Goal: Navigation & Orientation: Find specific page/section

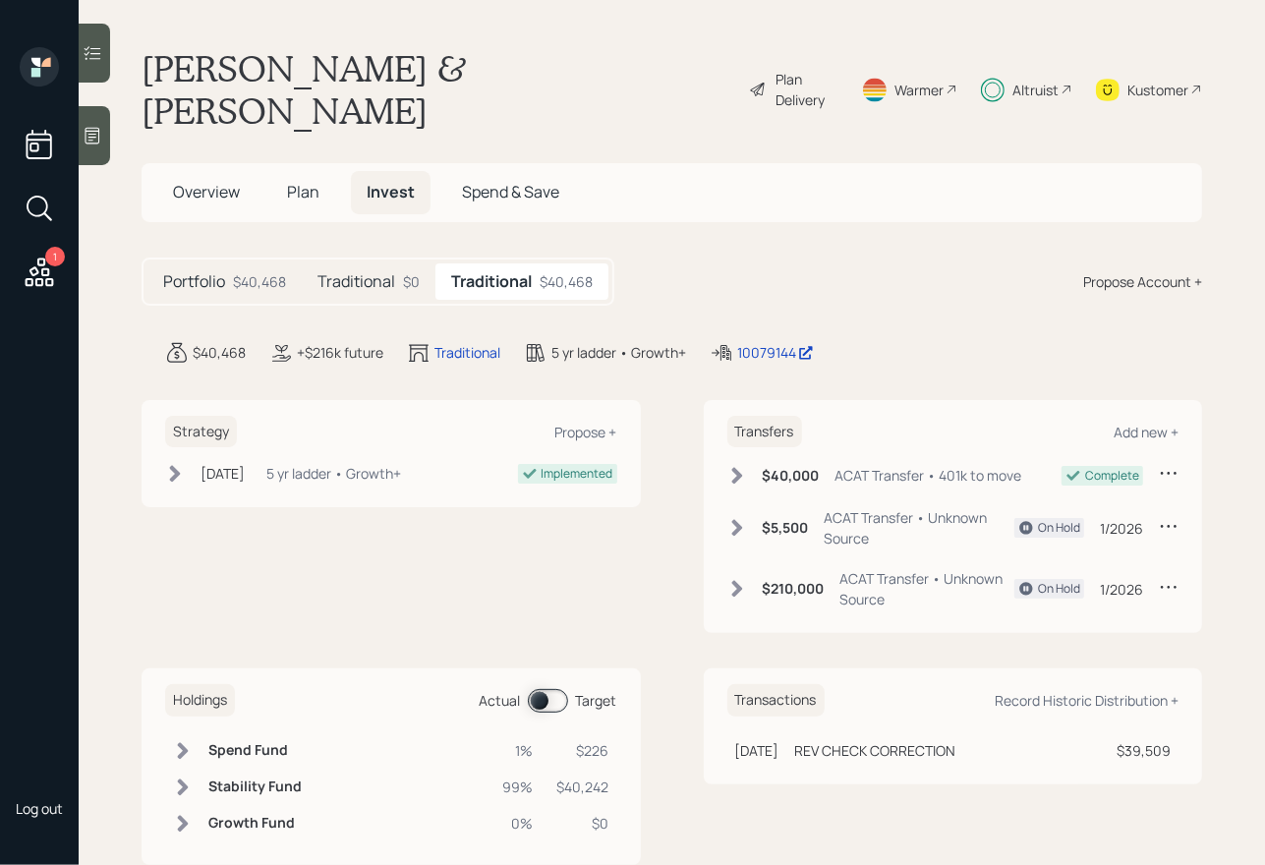
click at [369, 272] on h5 "Traditional" at bounding box center [357, 281] width 78 height 19
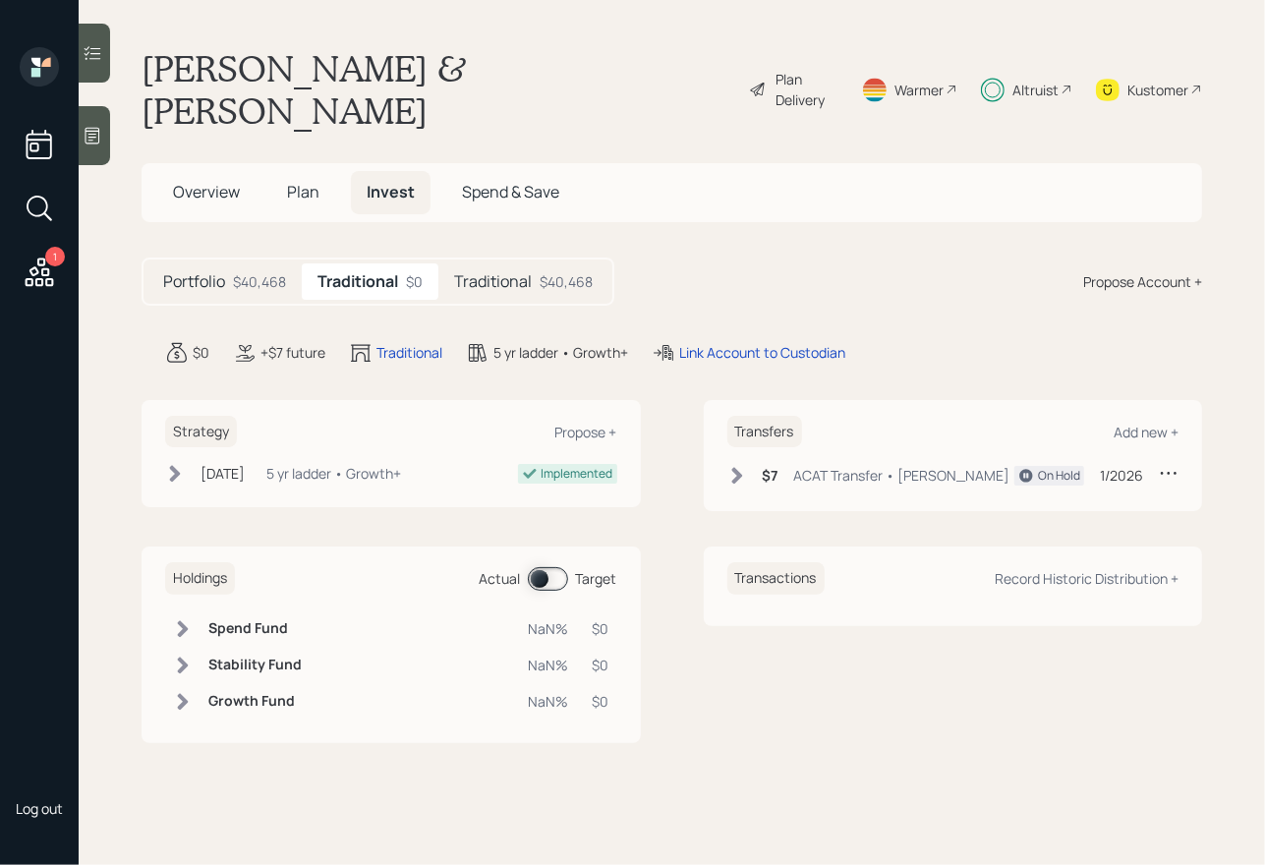
click at [485, 263] on div "Traditional $40,468" at bounding box center [523, 281] width 170 height 36
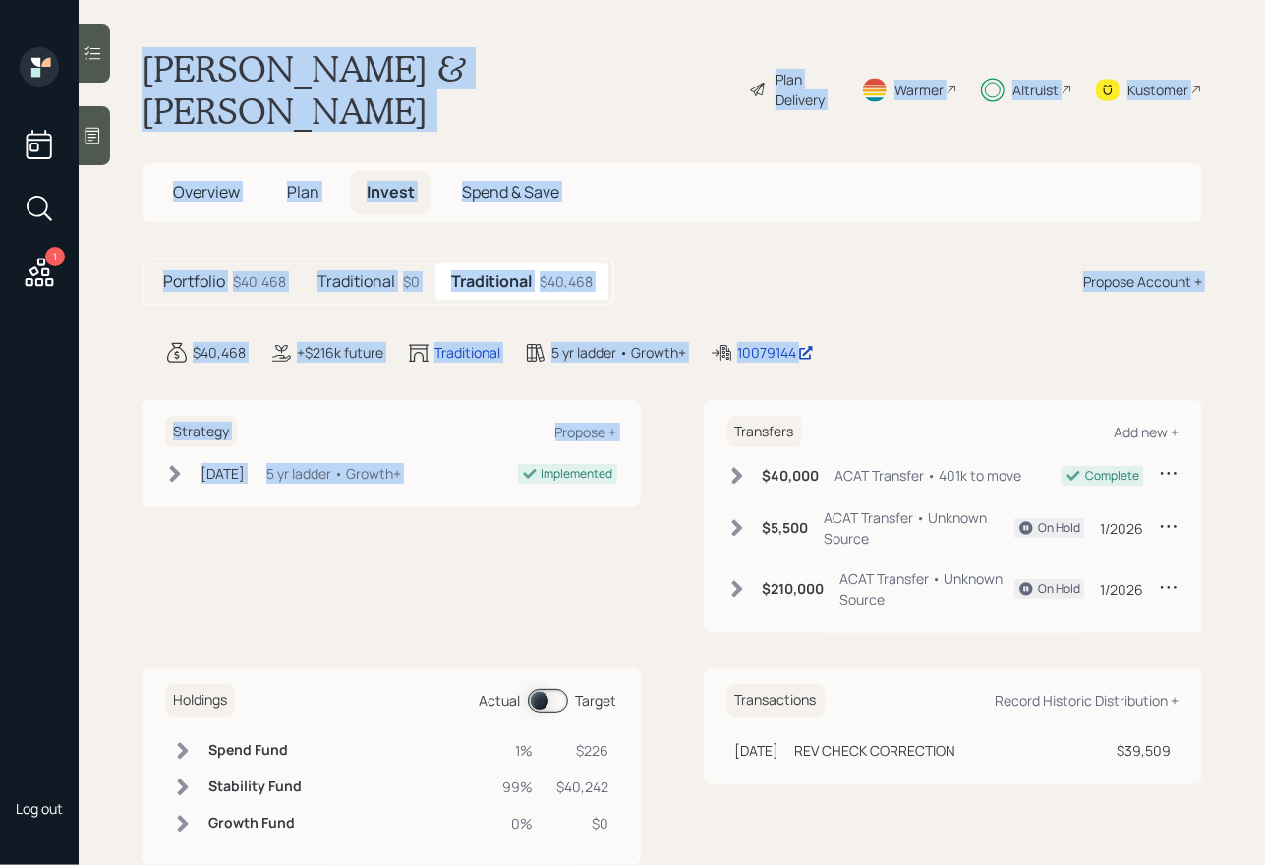
drag, startPoint x: 125, startPoint y: 55, endPoint x: 587, endPoint y: 418, distance: 587.5
click at [587, 418] on main "[PERSON_NAME] & [PERSON_NAME] Plan Delivery Warmer Altruist Kustomer Overview P…" at bounding box center [672, 432] width 1187 height 865
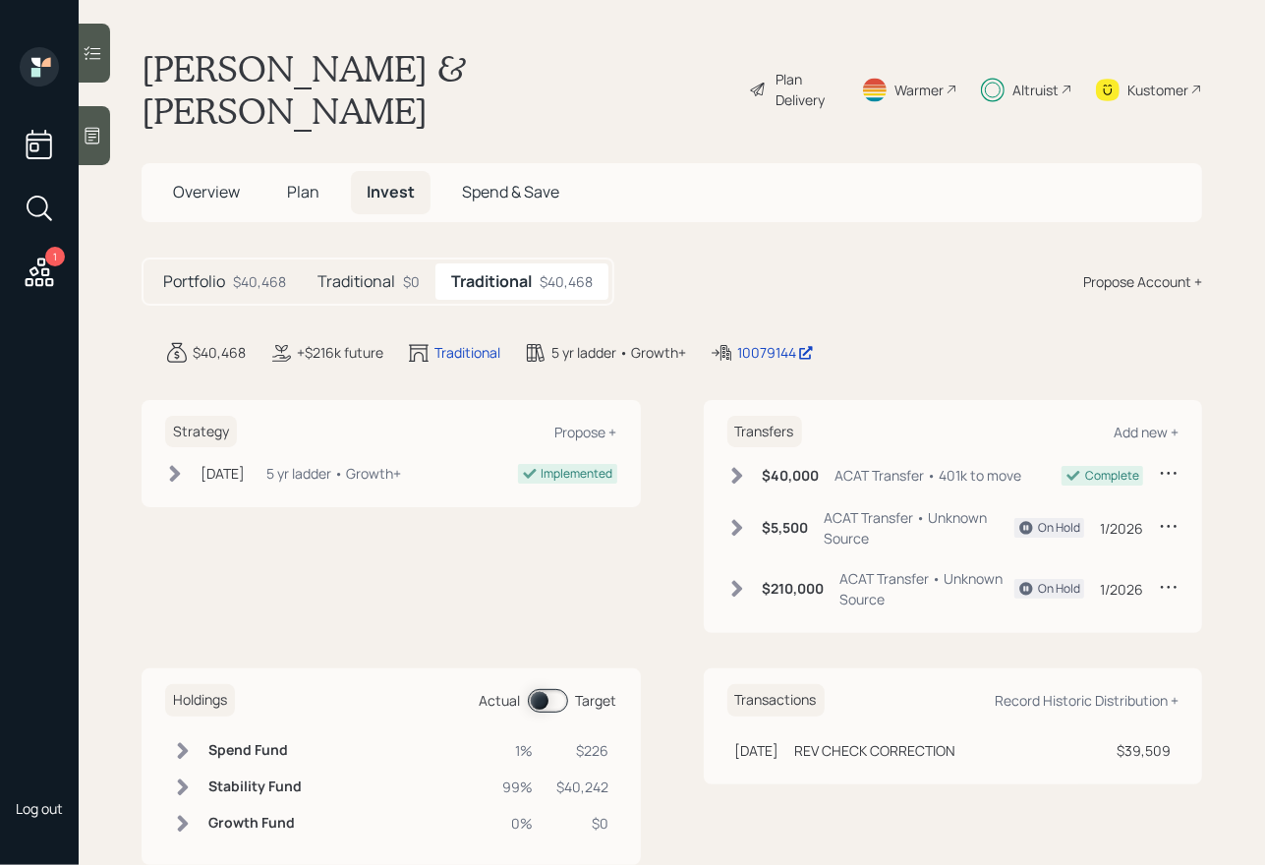
click at [680, 453] on div "Strategy Propose + [DATE] [DATE] 2:12 PM EDT 5 yr ladder • Growth+ Implemented …" at bounding box center [672, 517] width 1061 height 234
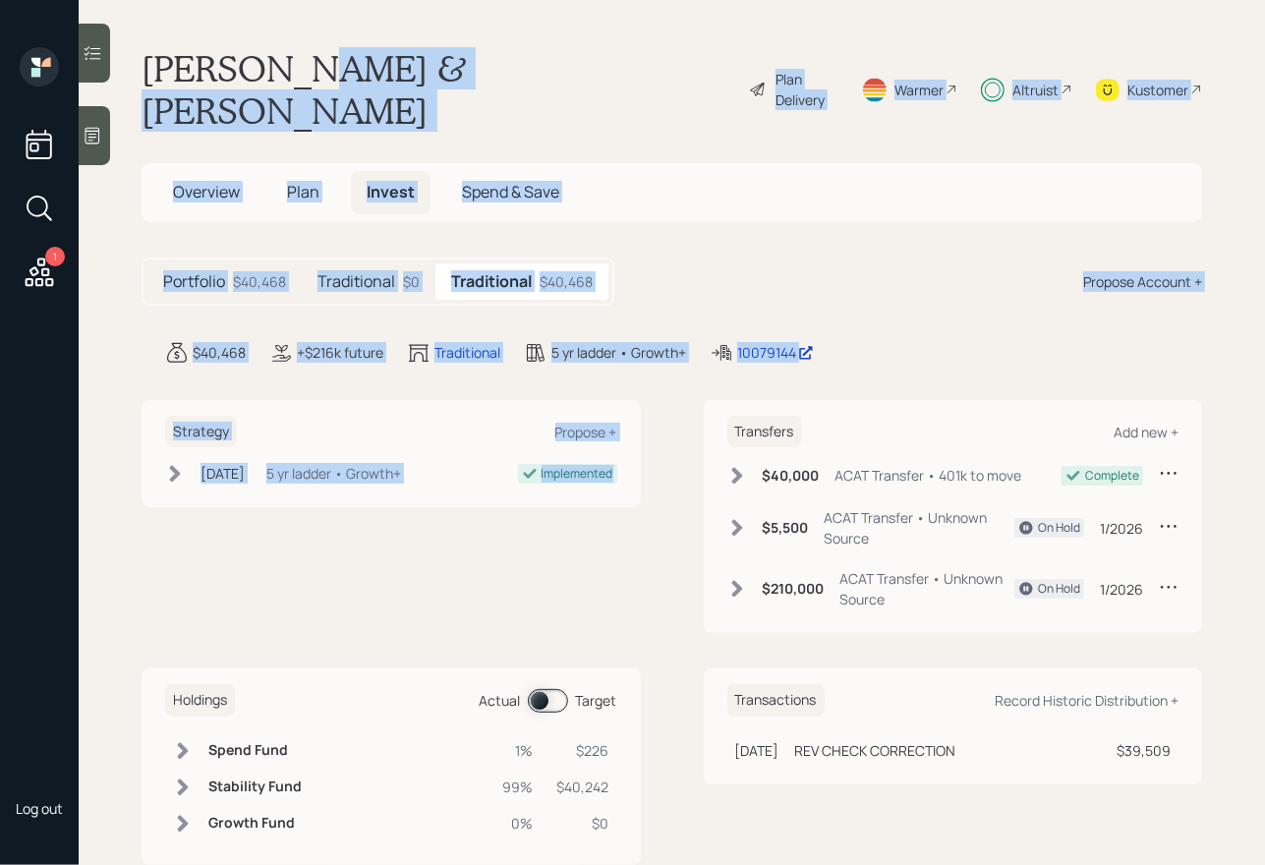
drag, startPoint x: 651, startPoint y: 450, endPoint x: 307, endPoint y: 72, distance: 511.5
click at [307, 72] on main "[PERSON_NAME] & [PERSON_NAME] Plan Delivery Warmer Altruist Kustomer Overview P…" at bounding box center [672, 432] width 1187 height 865
click at [307, 72] on h1 "[PERSON_NAME] & [PERSON_NAME]" at bounding box center [438, 89] width 592 height 85
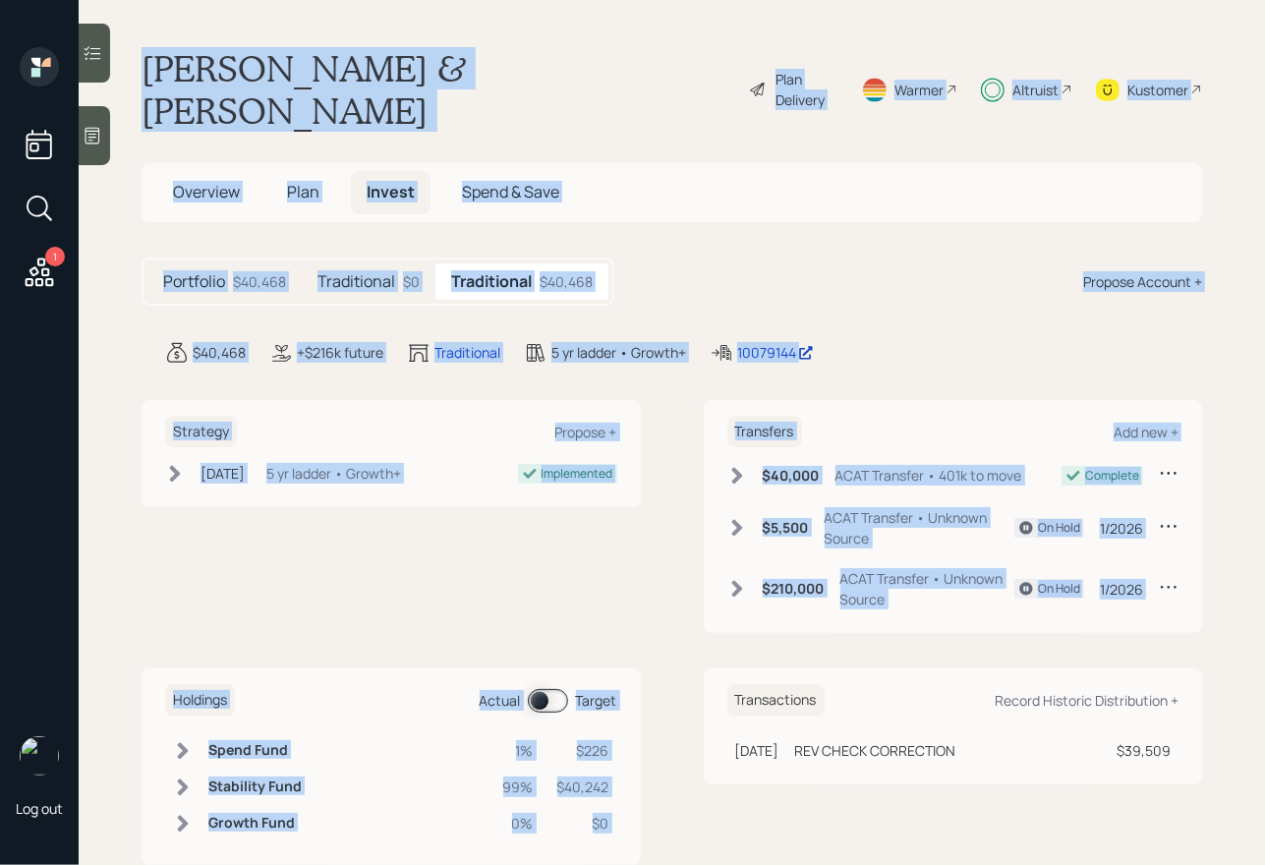
drag, startPoint x: 143, startPoint y: 60, endPoint x: 856, endPoint y: 613, distance: 903.2
click at [856, 613] on main "[PERSON_NAME] & [PERSON_NAME] Plan Delivery Warmer Altruist Kustomer Overview P…" at bounding box center [672, 432] width 1187 height 865
click at [858, 612] on div "Strategy Propose + [DATE] [DATE] 2:12 PM EDT 5 yr ladder • Growth+ Implemented …" at bounding box center [672, 633] width 1061 height 466
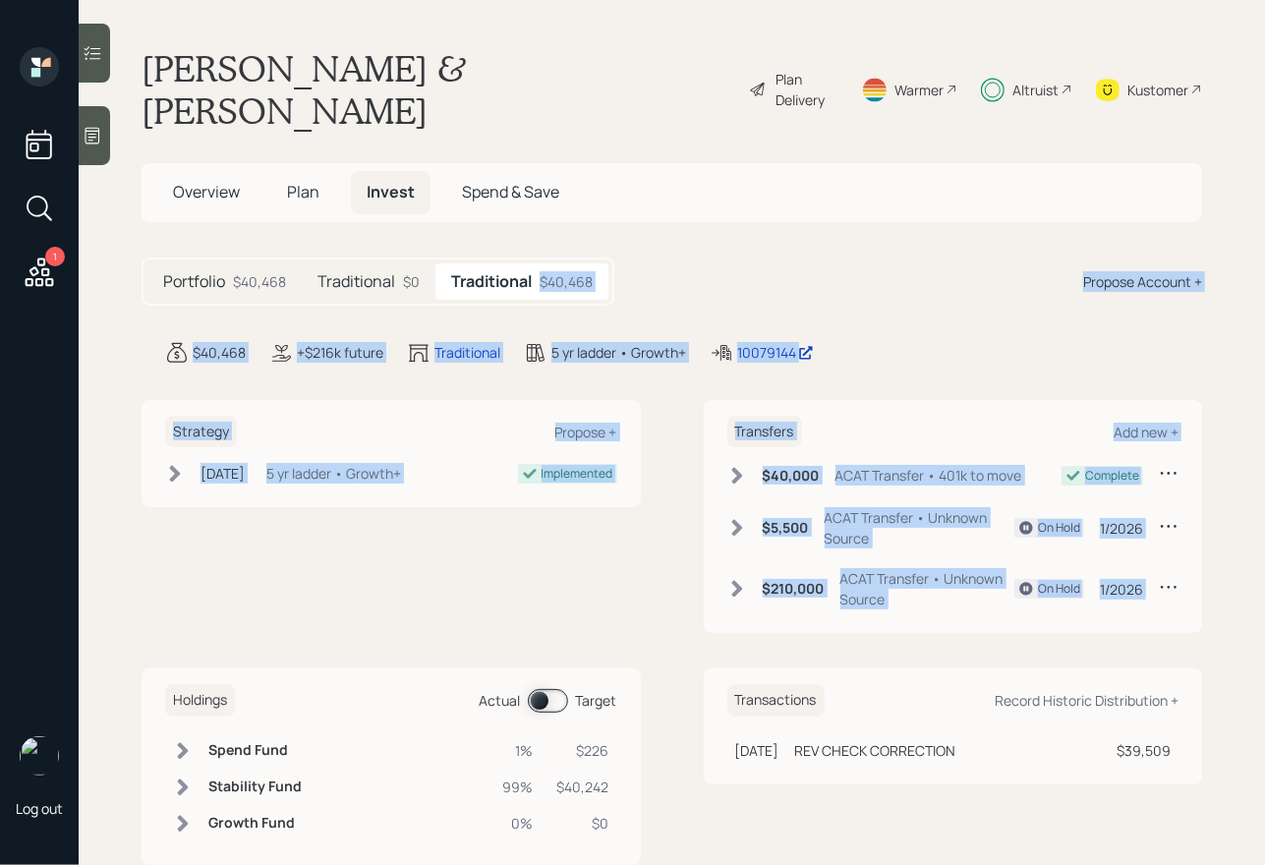
drag, startPoint x: 1202, startPoint y: 585, endPoint x: 765, endPoint y: 212, distance: 574.7
click at [765, 213] on main "[PERSON_NAME] & [PERSON_NAME] Plan Delivery Warmer Altruist Kustomer Overview P…" at bounding box center [672, 432] width 1187 height 865
click at [820, 258] on div "Portfolio $40,468 Traditional $0 Traditional $40,468 Propose Account +" at bounding box center [672, 282] width 1061 height 48
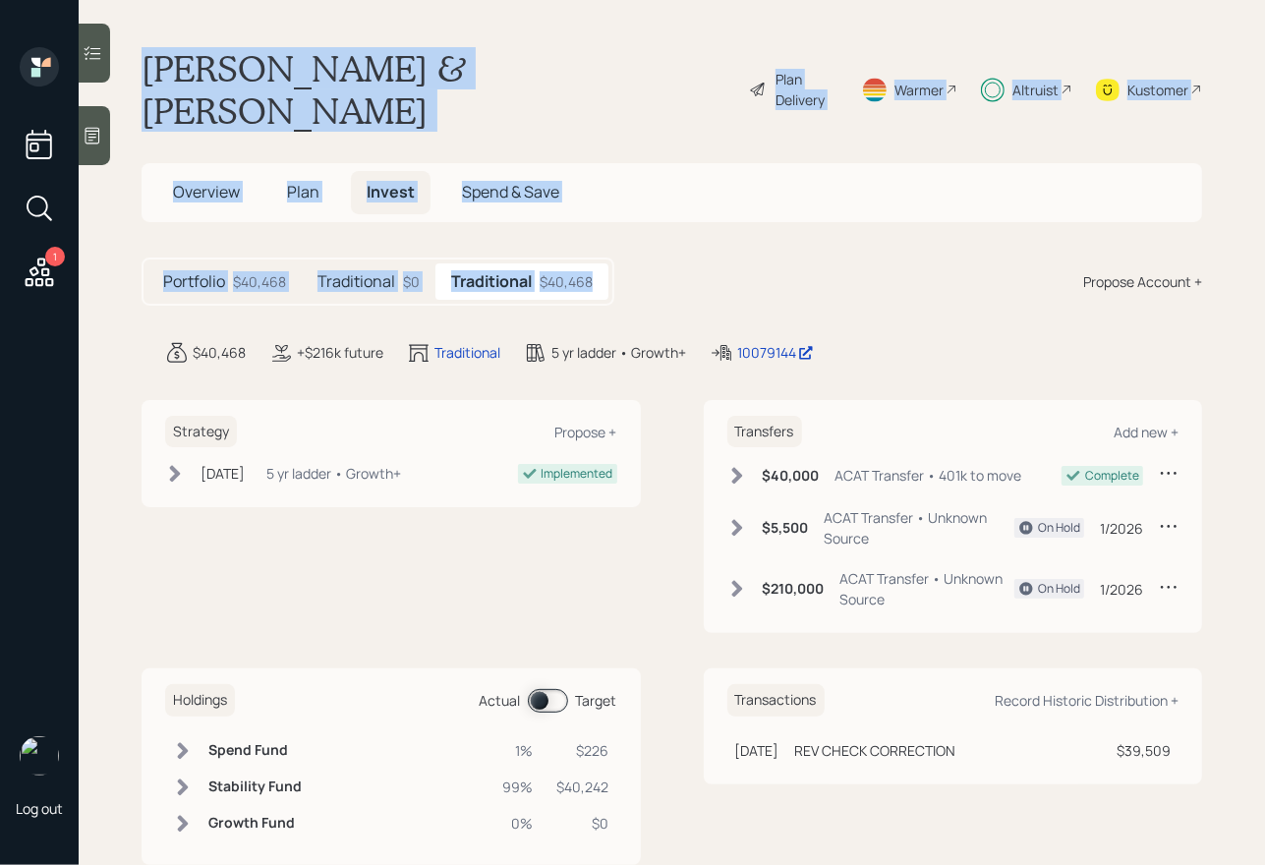
drag, startPoint x: 726, startPoint y: 249, endPoint x: 240, endPoint y: -99, distance: 597.5
click at [240, 0] on html "1 Log out [PERSON_NAME] & [PERSON_NAME] Plan Delivery Warmer Altruist Kustomer …" at bounding box center [632, 432] width 1265 height 865
click at [378, 26] on main "[PERSON_NAME] & [PERSON_NAME] Plan Delivery Warmer Altruist Kustomer Overview P…" at bounding box center [672, 432] width 1187 height 865
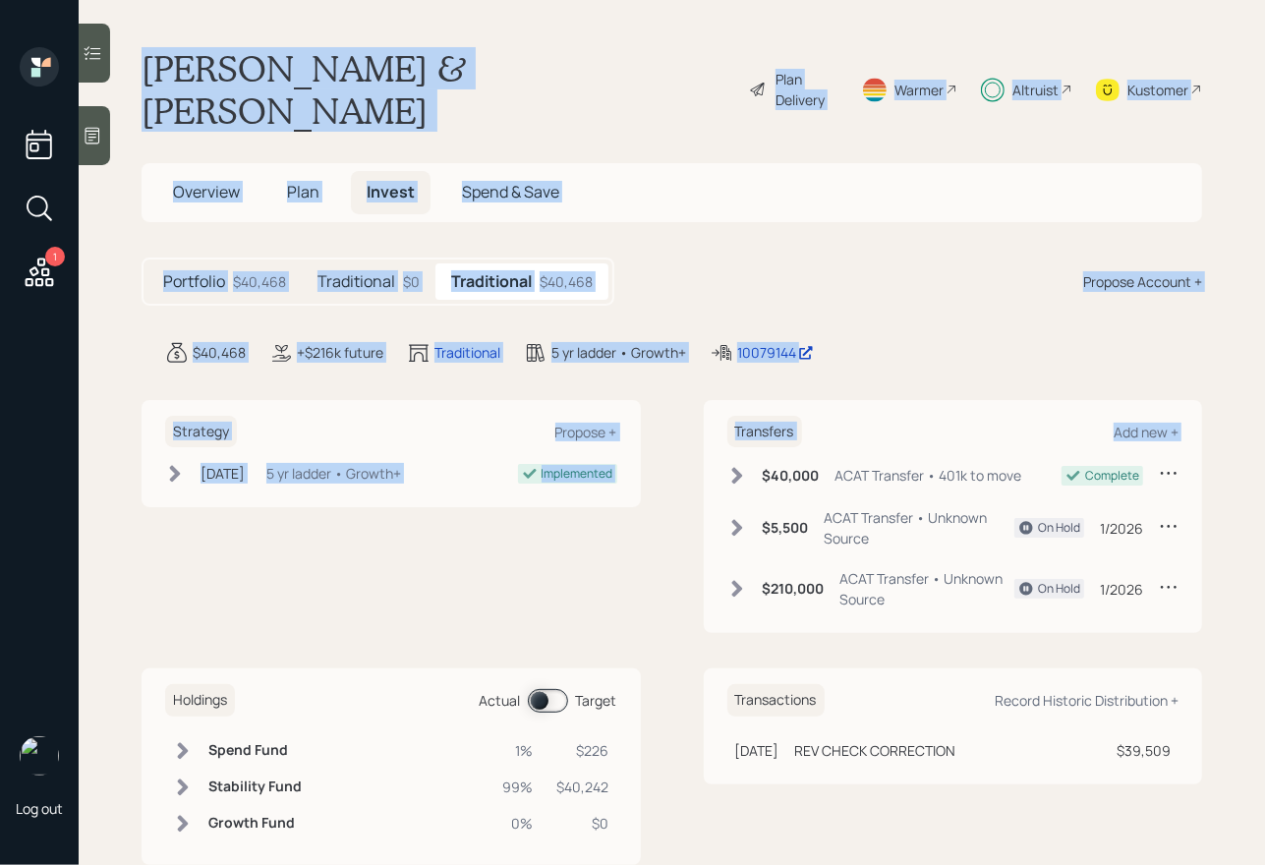
drag, startPoint x: 141, startPoint y: 60, endPoint x: 745, endPoint y: 435, distance: 711.3
click at [745, 435] on main "[PERSON_NAME] & [PERSON_NAME] Plan Delivery Warmer Altruist Kustomer Overview P…" at bounding box center [672, 432] width 1187 height 865
click at [675, 411] on div "Strategy Propose + [DATE] [DATE] 2:12 PM EDT 5 yr ladder • Growth+ Implemented …" at bounding box center [672, 517] width 1061 height 234
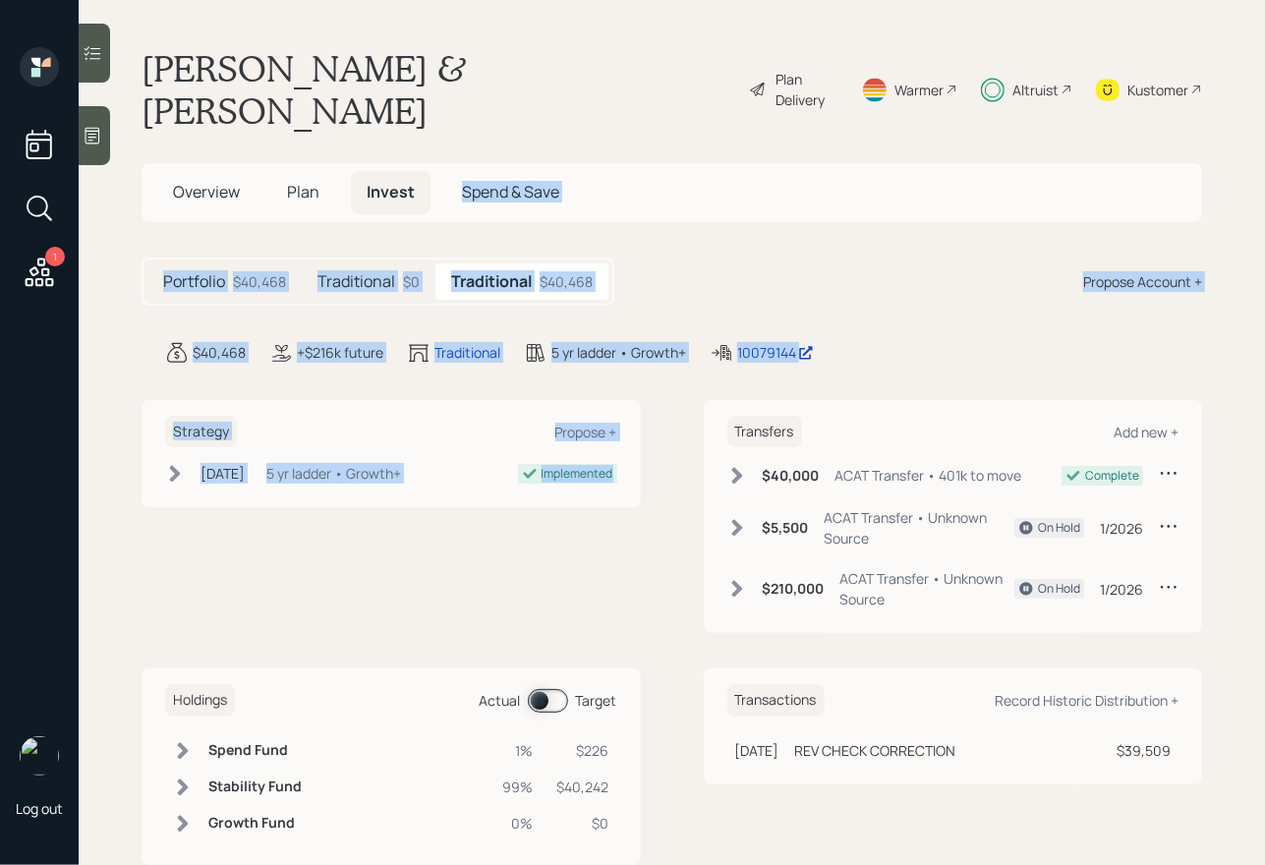
drag, startPoint x: 644, startPoint y: 460, endPoint x: 398, endPoint y: 176, distance: 375.7
click at [398, 176] on main "[PERSON_NAME] & [PERSON_NAME] Plan Delivery Warmer Altruist Kustomer Overview P…" at bounding box center [672, 432] width 1187 height 865
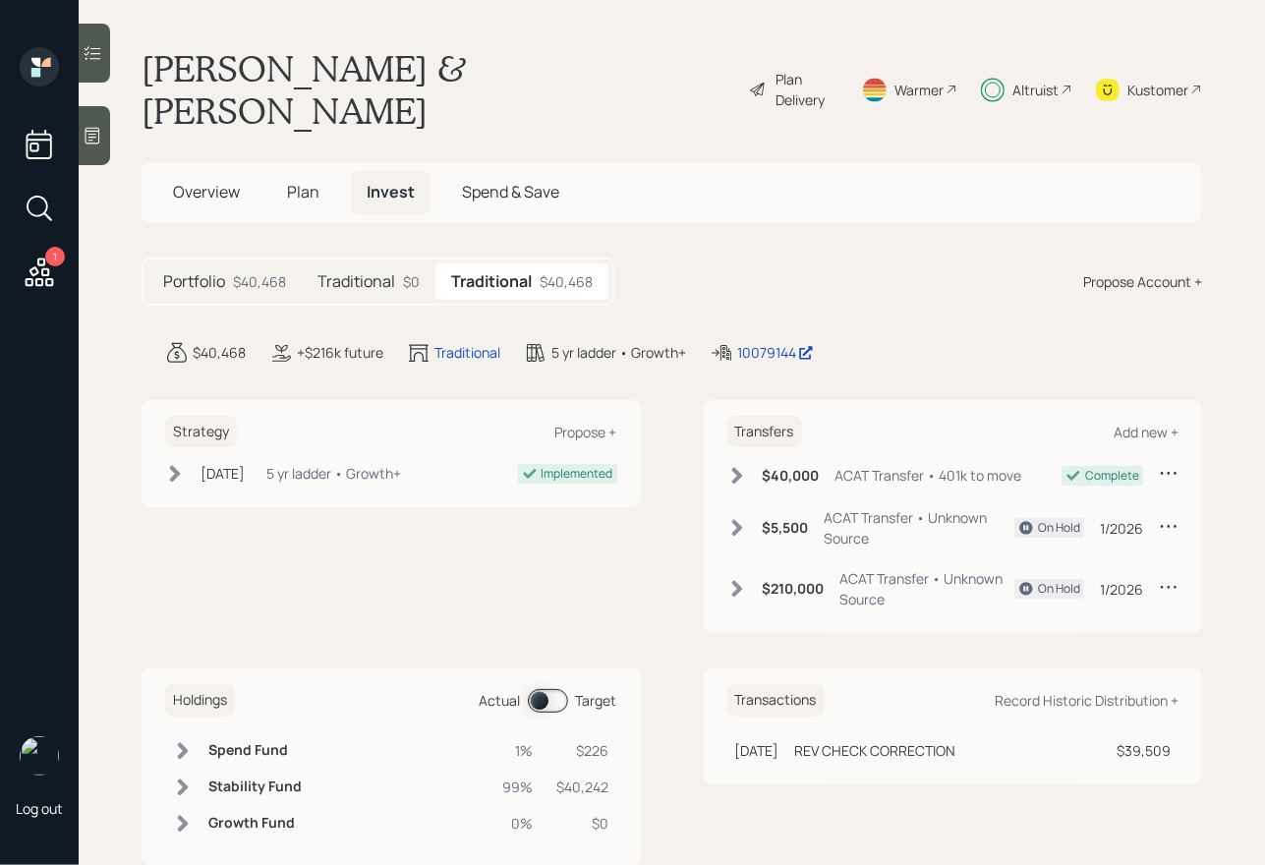
click at [276, 46] on main "[PERSON_NAME] & [PERSON_NAME] Plan Delivery Warmer Altruist Kustomer Overview P…" at bounding box center [672, 432] width 1187 height 865
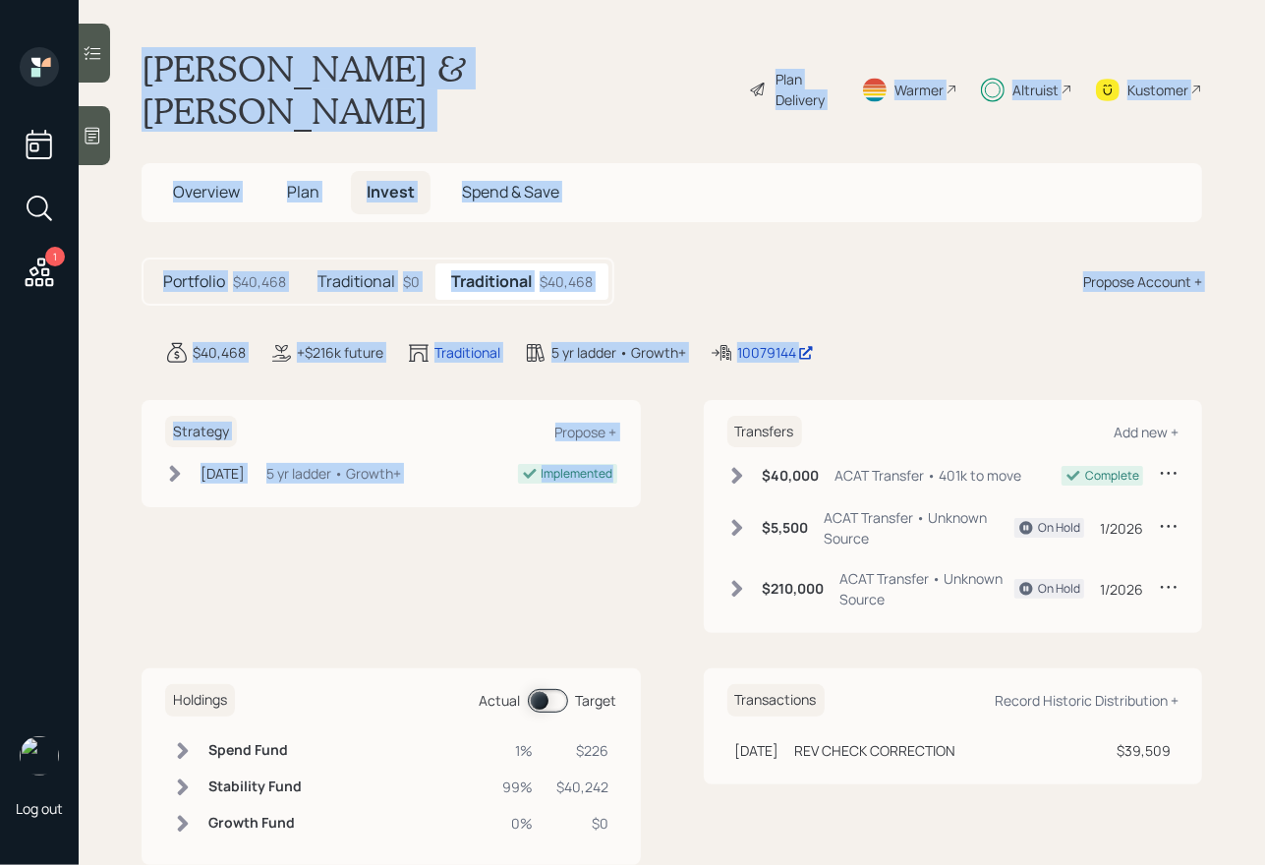
drag, startPoint x: 146, startPoint y: 63, endPoint x: 652, endPoint y: 444, distance: 633.9
click at [652, 444] on main "[PERSON_NAME] & [PERSON_NAME] Plan Delivery Warmer Altruist Kustomer Overview P…" at bounding box center [672, 432] width 1187 height 865
click at [652, 444] on div "Strategy Propose + [DATE] [DATE] 2:12 PM EDT 5 yr ladder • Growth+ Implemented …" at bounding box center [672, 517] width 1061 height 234
drag, startPoint x: 658, startPoint y: 444, endPoint x: 357, endPoint y: 42, distance: 502.2
click at [357, 42] on main "[PERSON_NAME] & [PERSON_NAME] Plan Delivery Warmer Altruist Kustomer Overview P…" at bounding box center [672, 432] width 1187 height 865
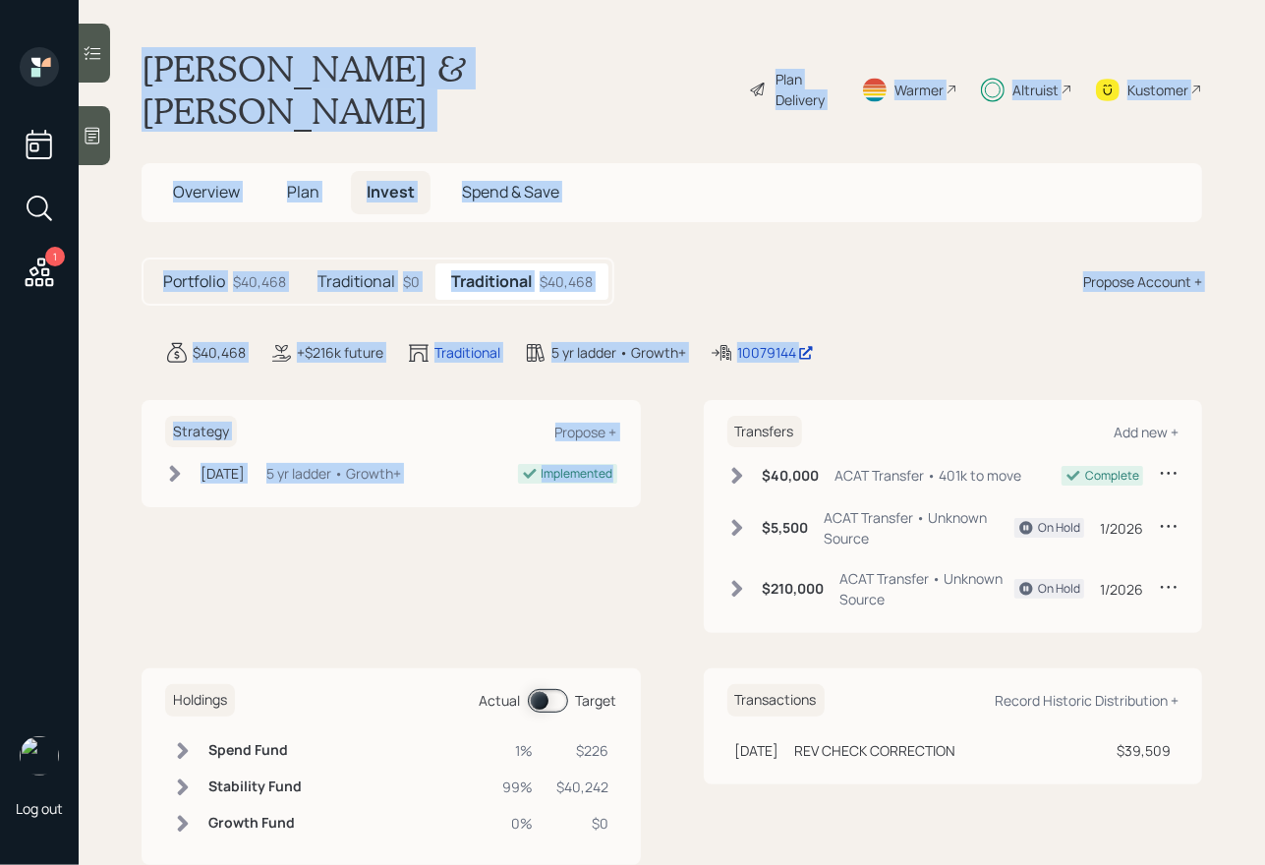
click at [357, 42] on main "[PERSON_NAME] & [PERSON_NAME] Plan Delivery Warmer Altruist Kustomer Overview P…" at bounding box center [672, 432] width 1187 height 865
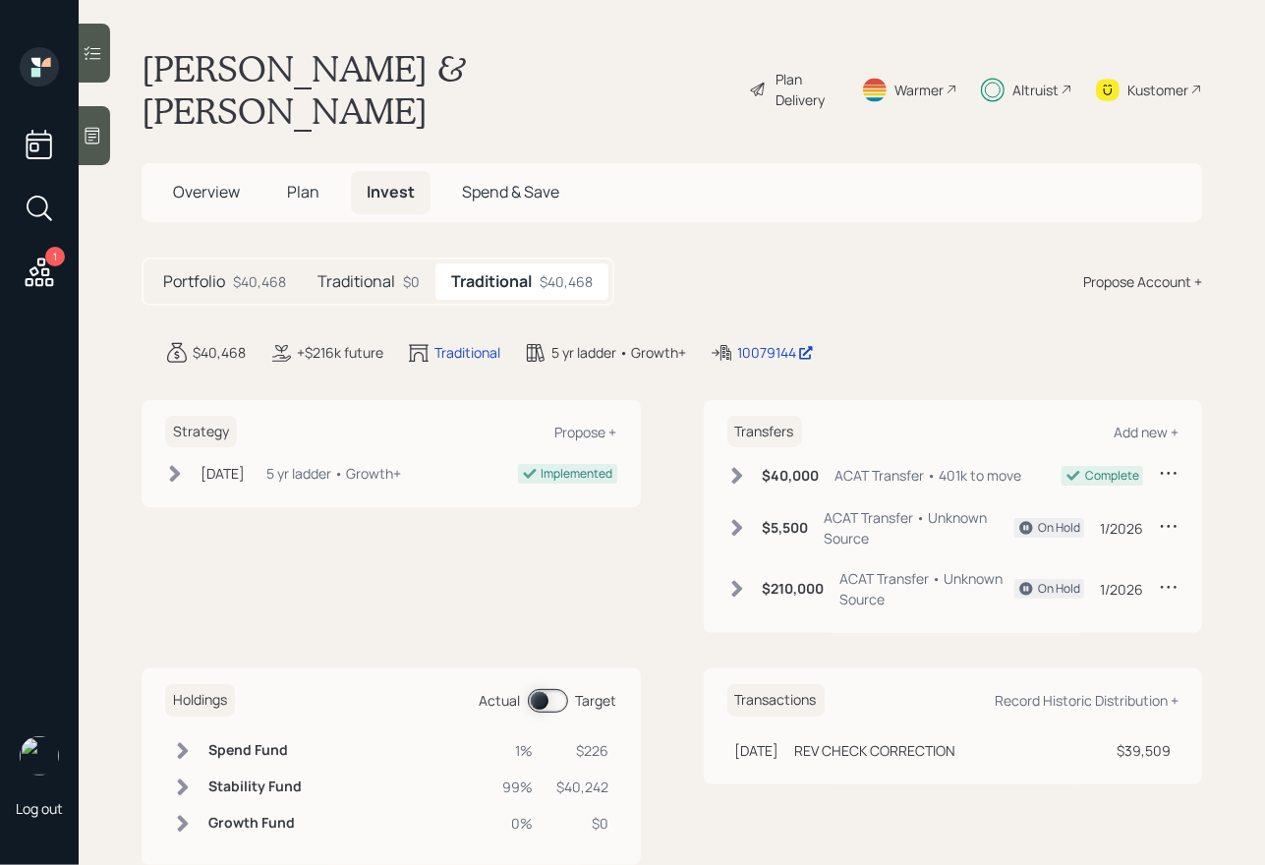
click at [426, 79] on h1 "[PERSON_NAME] & [PERSON_NAME]" at bounding box center [438, 89] width 592 height 85
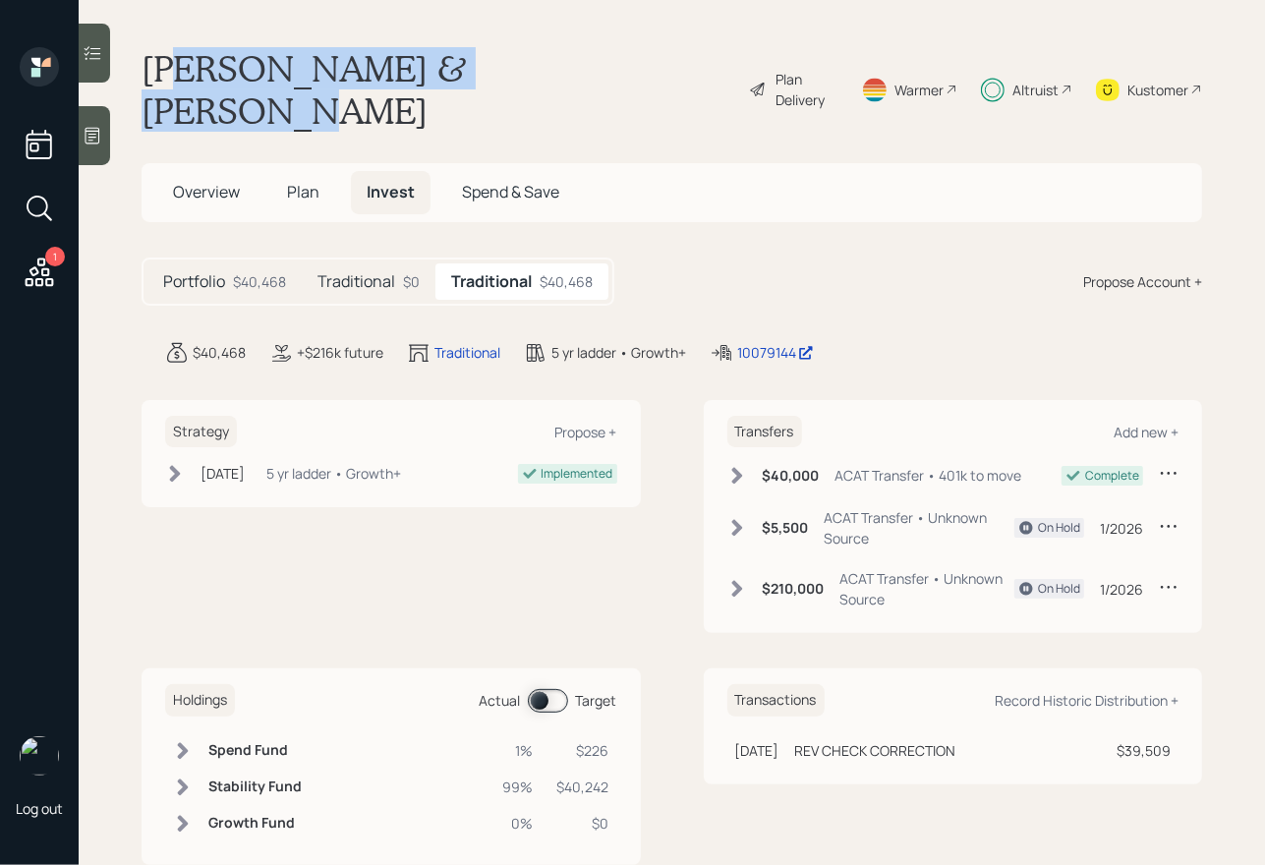
drag, startPoint x: 550, startPoint y: 73, endPoint x: 175, endPoint y: 53, distance: 375.1
click at [175, 53] on div "[PERSON_NAME] & [PERSON_NAME] Plan Delivery Warmer Altruist Kustomer" at bounding box center [672, 89] width 1061 height 85
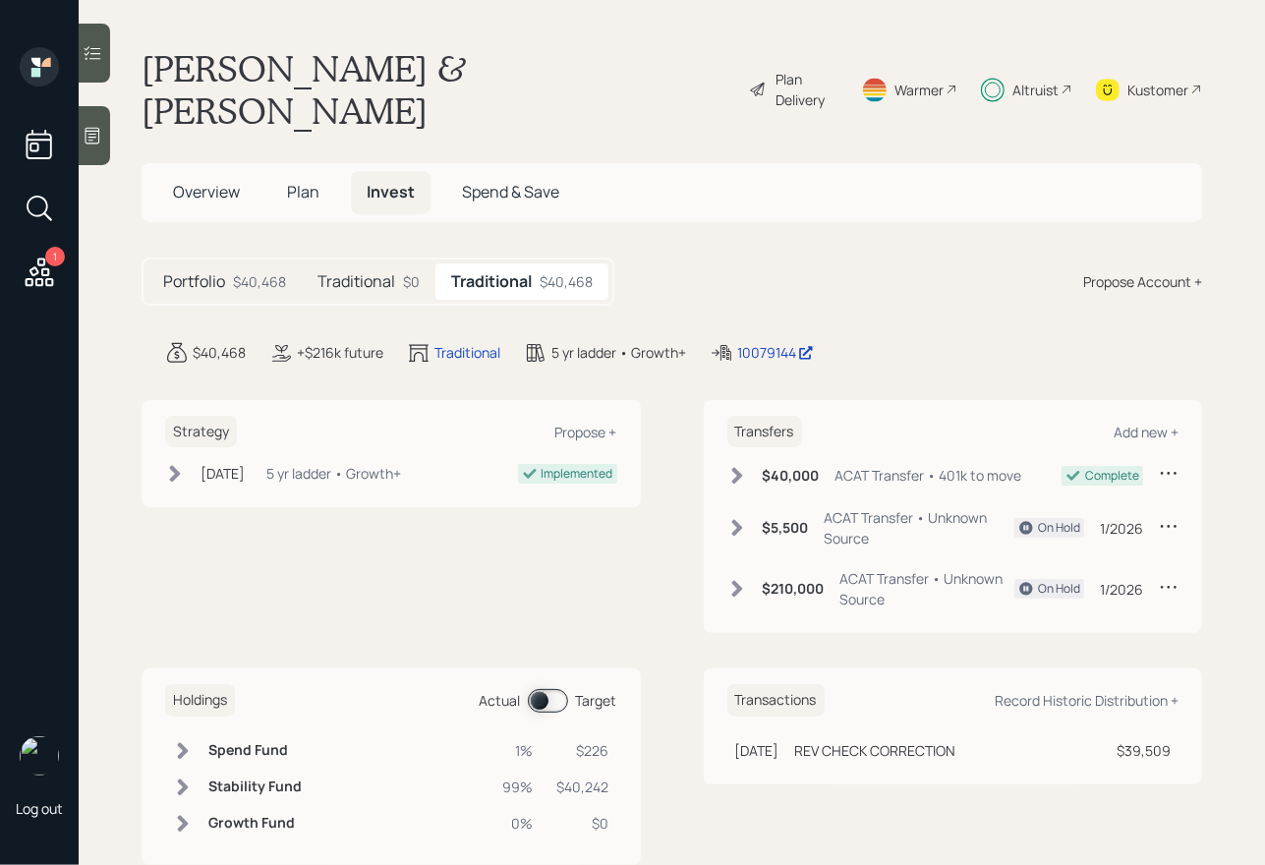
click at [148, 71] on h1 "[PERSON_NAME] & [PERSON_NAME]" at bounding box center [438, 89] width 592 height 85
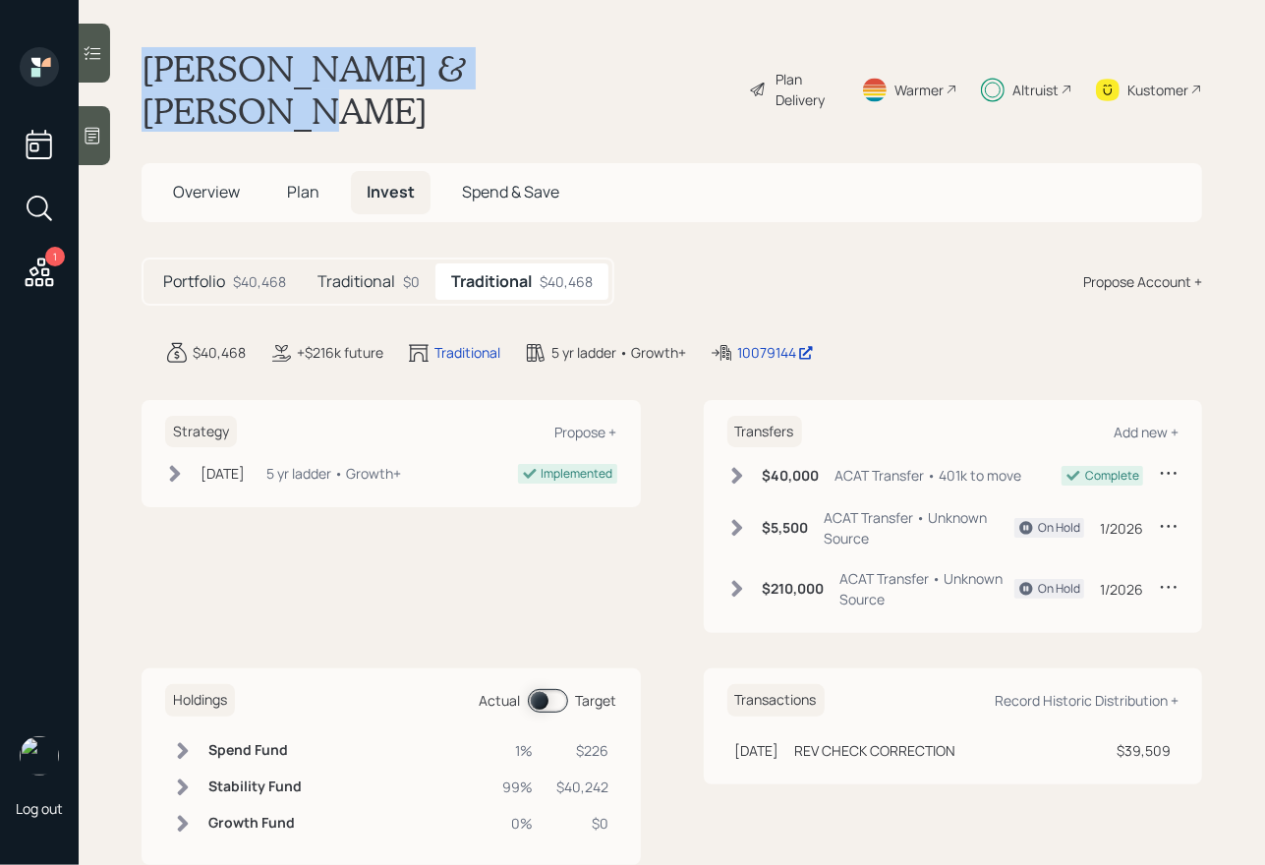
drag, startPoint x: 146, startPoint y: 68, endPoint x: 554, endPoint y: 74, distance: 408.0
click at [554, 74] on div "[PERSON_NAME] & [PERSON_NAME] Plan Delivery Warmer Altruist Kustomer" at bounding box center [672, 89] width 1061 height 85
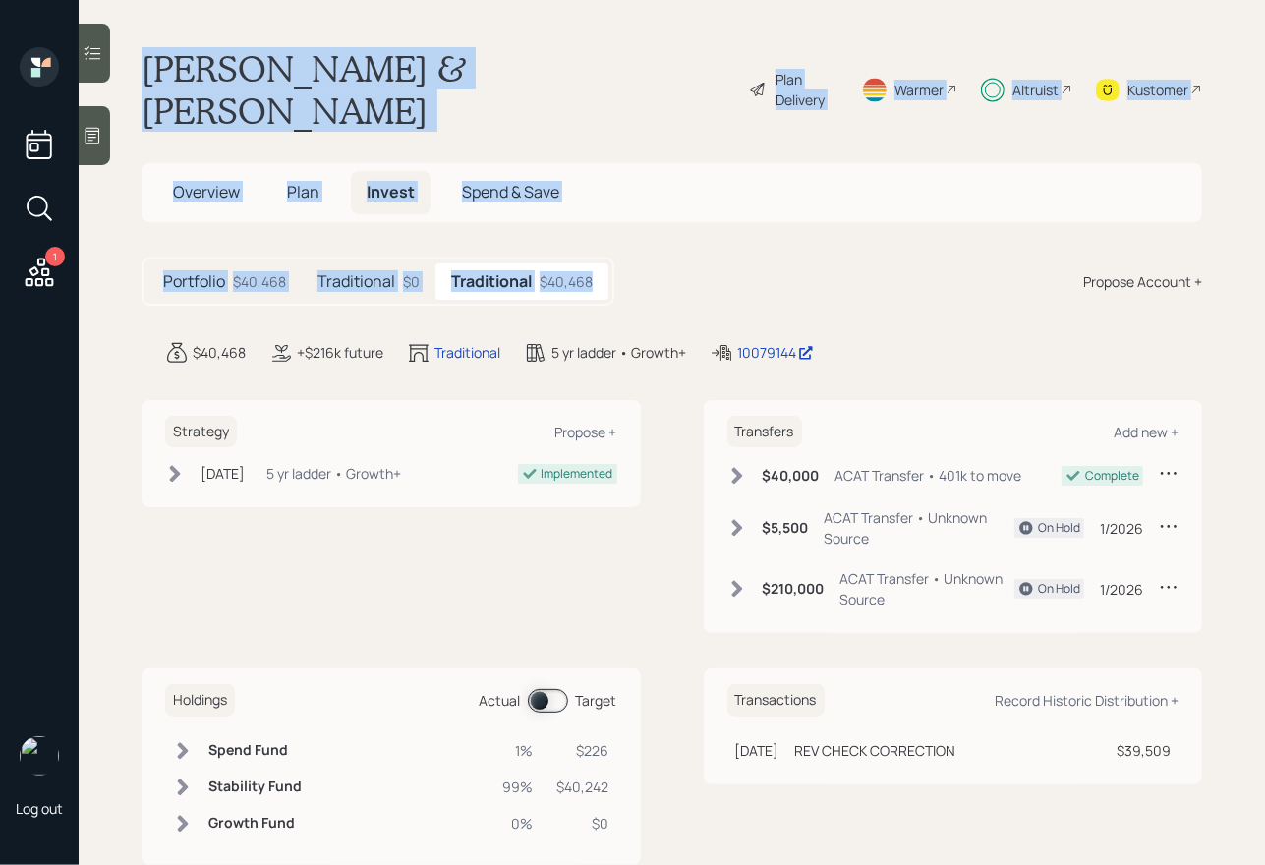
drag, startPoint x: 689, startPoint y: 257, endPoint x: 386, endPoint y: 1, distance: 396.3
click at [388, 2] on main "[PERSON_NAME] & [PERSON_NAME] Plan Delivery Warmer Altruist Kustomer Overview P…" at bounding box center [672, 432] width 1187 height 865
click at [449, 52] on h1 "[PERSON_NAME] & [PERSON_NAME]" at bounding box center [438, 89] width 592 height 85
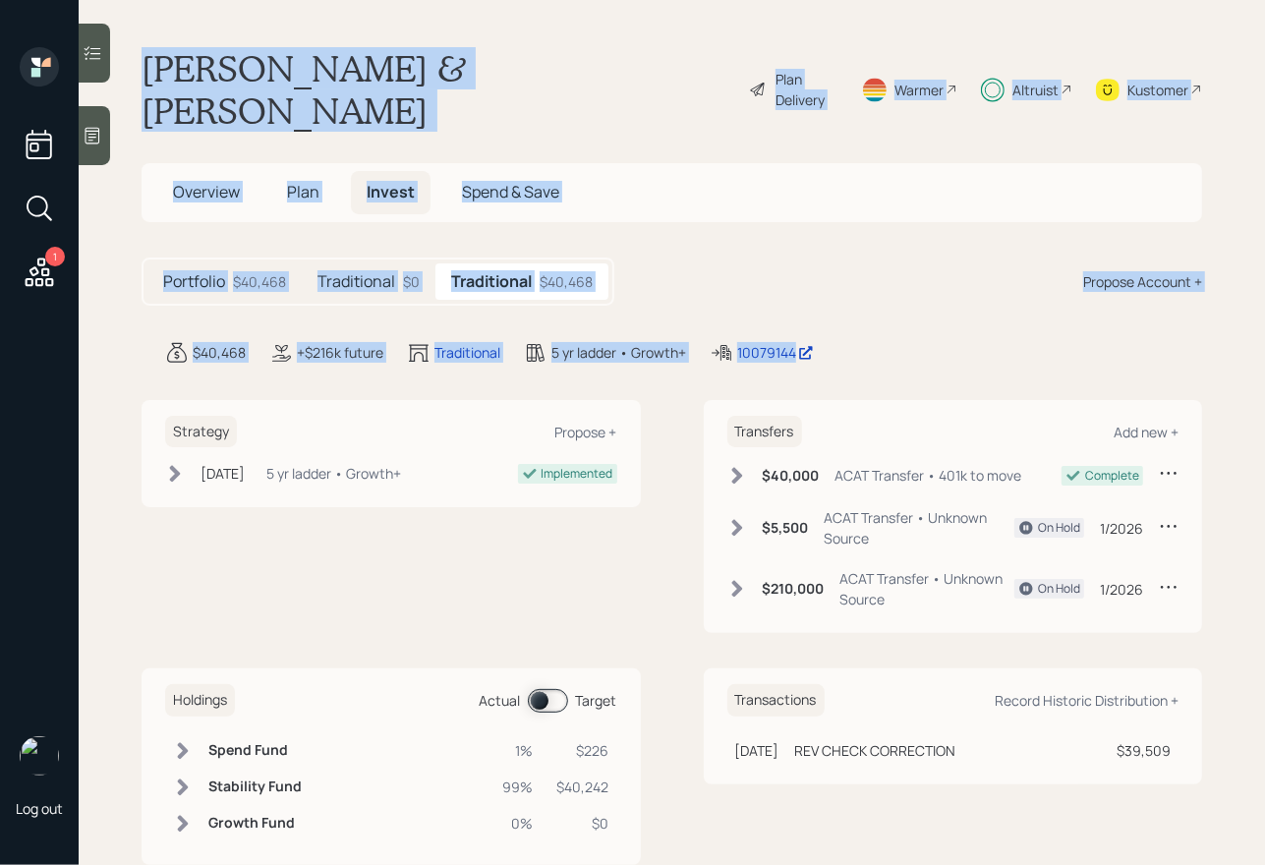
drag, startPoint x: 884, startPoint y: 321, endPoint x: 318, endPoint y: -33, distance: 667.8
click at [318, 0] on html "1 Log out [PERSON_NAME] & [PERSON_NAME] Plan Delivery Warmer Altruist Kustomer …" at bounding box center [632, 432] width 1265 height 865
click at [345, 61] on h1 "[PERSON_NAME] & [PERSON_NAME]" at bounding box center [438, 89] width 592 height 85
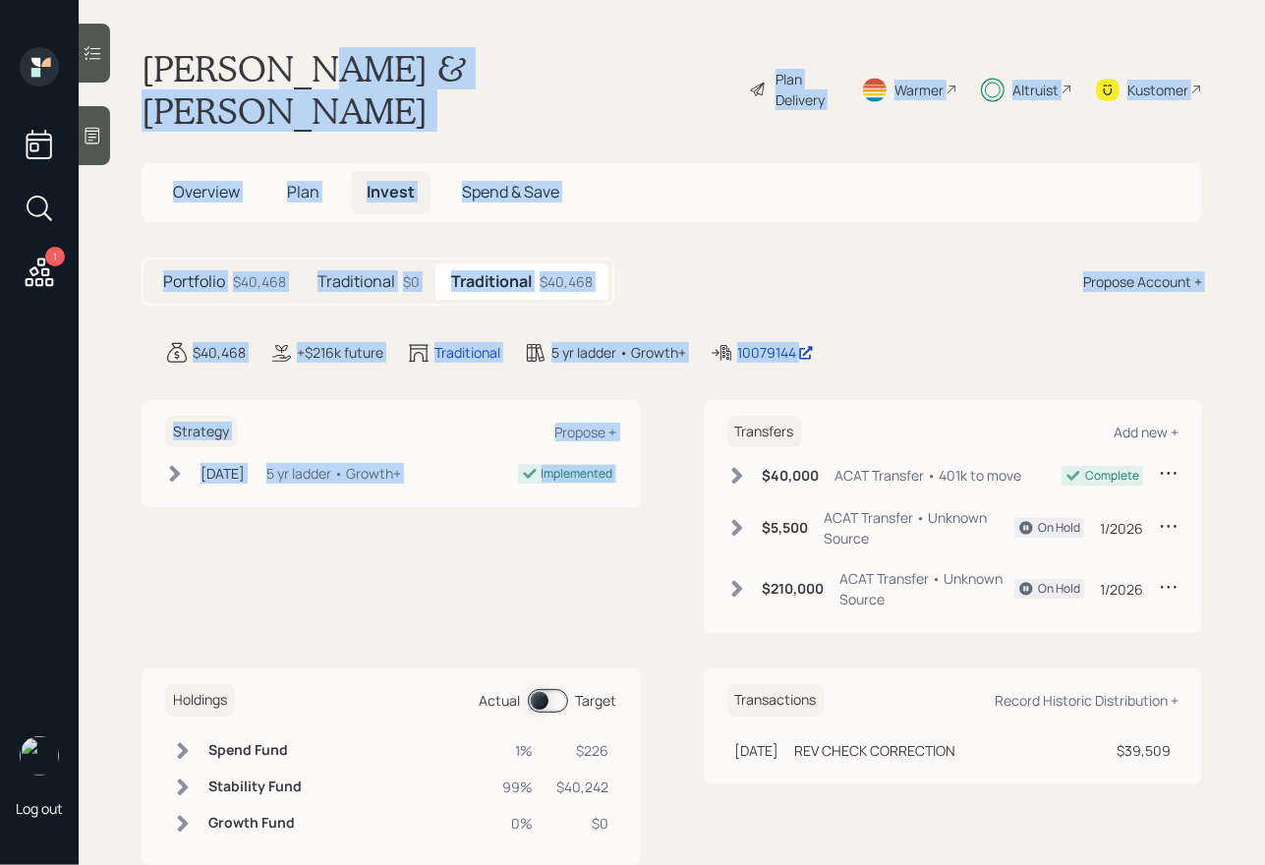
drag, startPoint x: 304, startPoint y: 71, endPoint x: 681, endPoint y: 400, distance: 501.0
click at [681, 400] on main "[PERSON_NAME] & [PERSON_NAME] Plan Delivery Warmer Altruist Kustomer Overview P…" at bounding box center [672, 432] width 1187 height 865
click at [671, 417] on div "Strategy Propose + [DATE] [DATE] 2:12 PM EDT 5 yr ladder • Growth+ Implemented …" at bounding box center [672, 517] width 1061 height 234
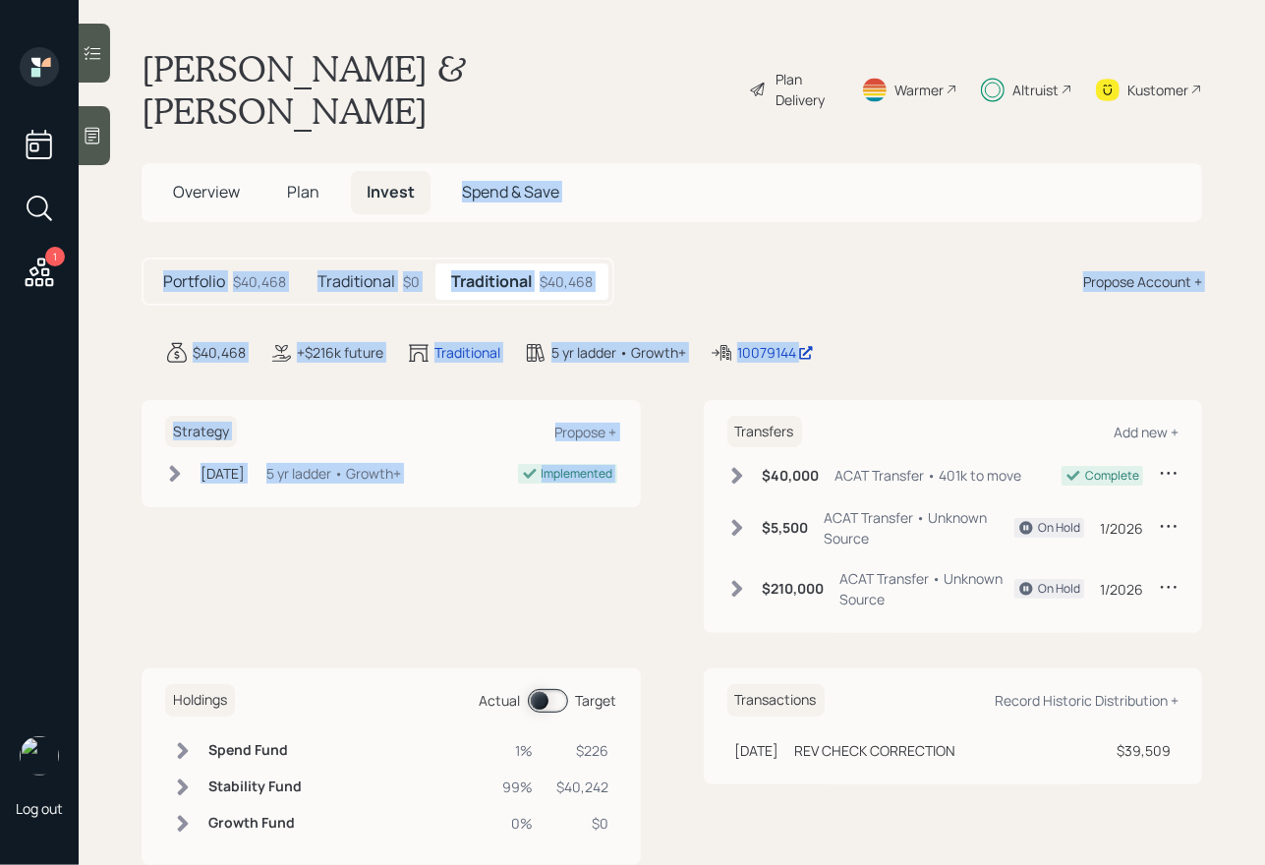
drag, startPoint x: 883, startPoint y: 335, endPoint x: 408, endPoint y: 46, distance: 555.9
click at [410, 47] on main "[PERSON_NAME] & [PERSON_NAME] Plan Delivery Warmer Altruist Kustomer Overview P…" at bounding box center [672, 432] width 1187 height 865
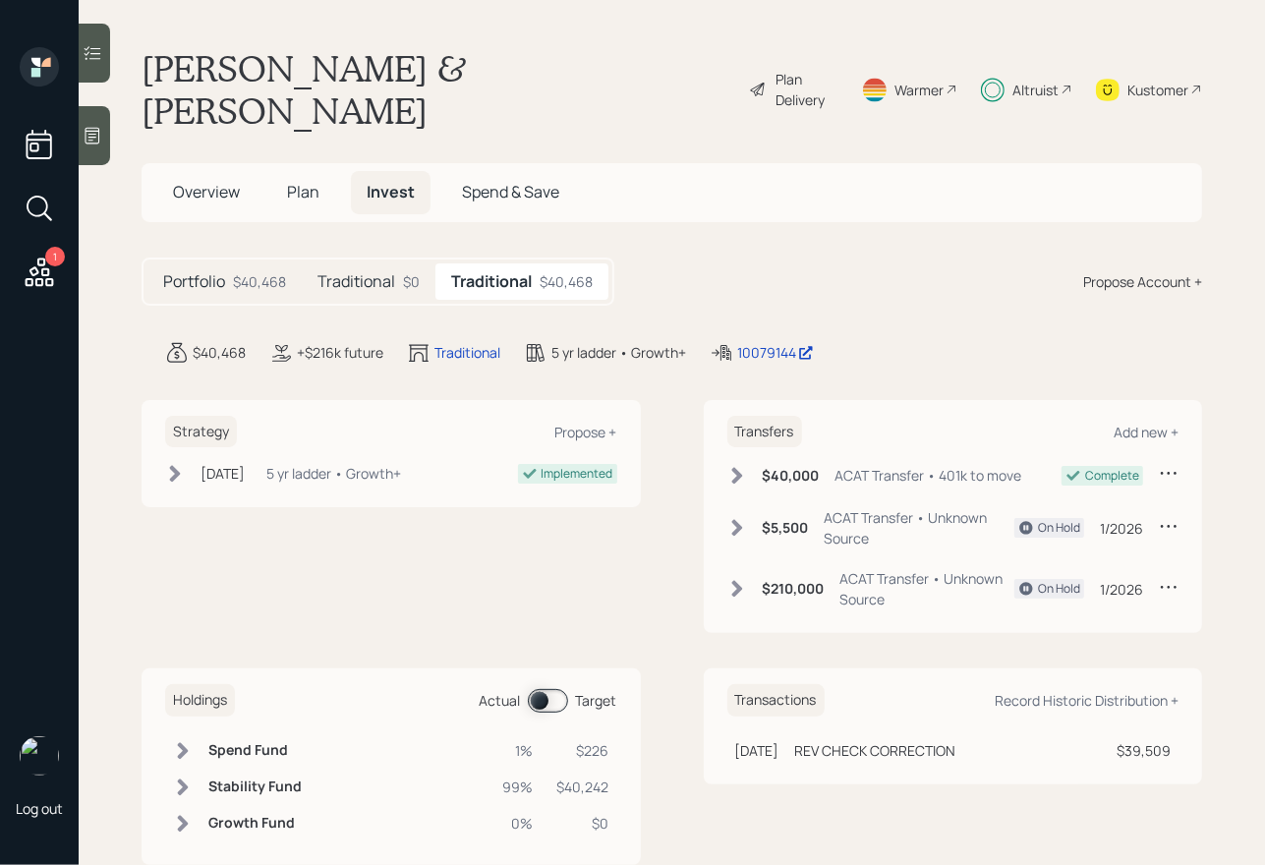
click at [407, 63] on h1 "[PERSON_NAME] & [PERSON_NAME]" at bounding box center [438, 89] width 592 height 85
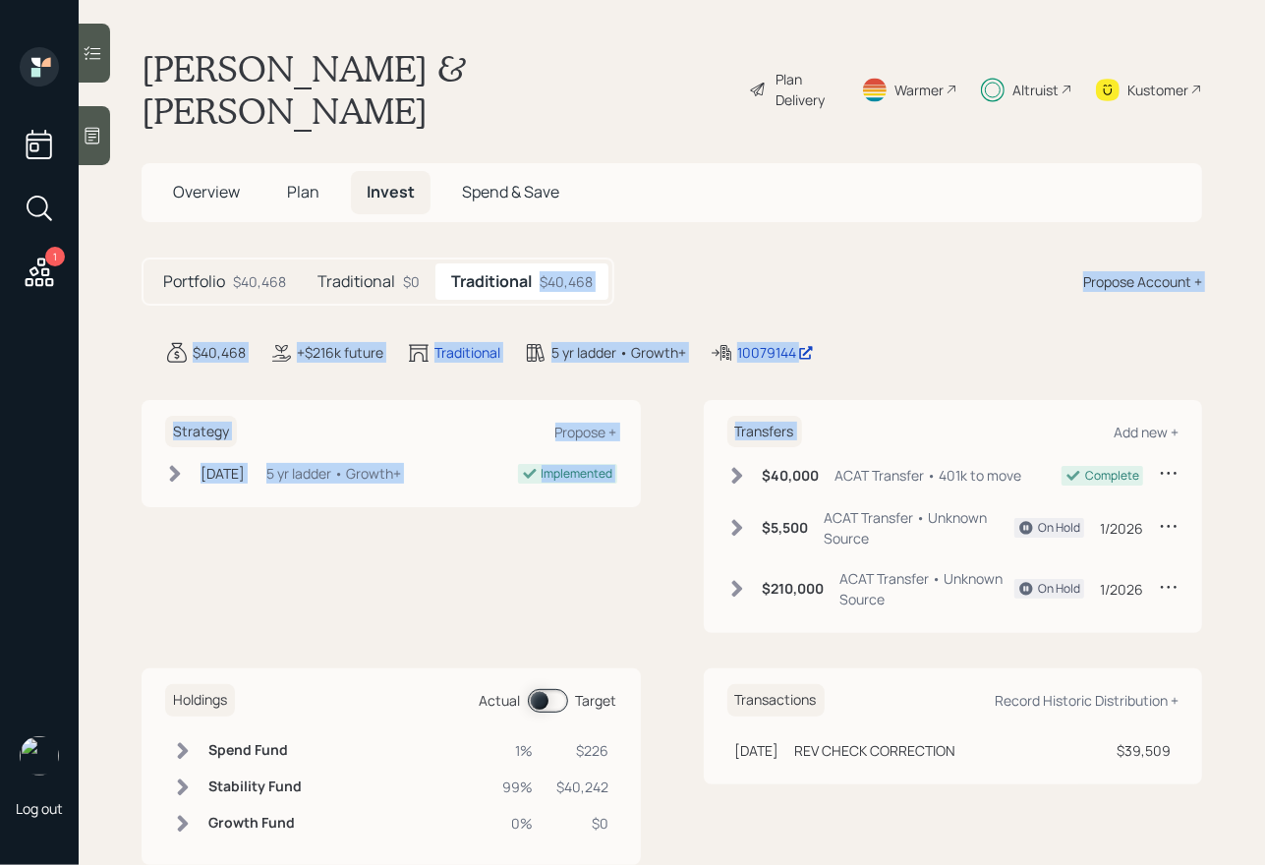
drag, startPoint x: 974, startPoint y: 344, endPoint x: 576, endPoint y: 140, distance: 447.6
click at [581, 145] on main "[PERSON_NAME] & [PERSON_NAME] Plan Delivery Warmer Altruist Kustomer Overview P…" at bounding box center [672, 432] width 1187 height 865
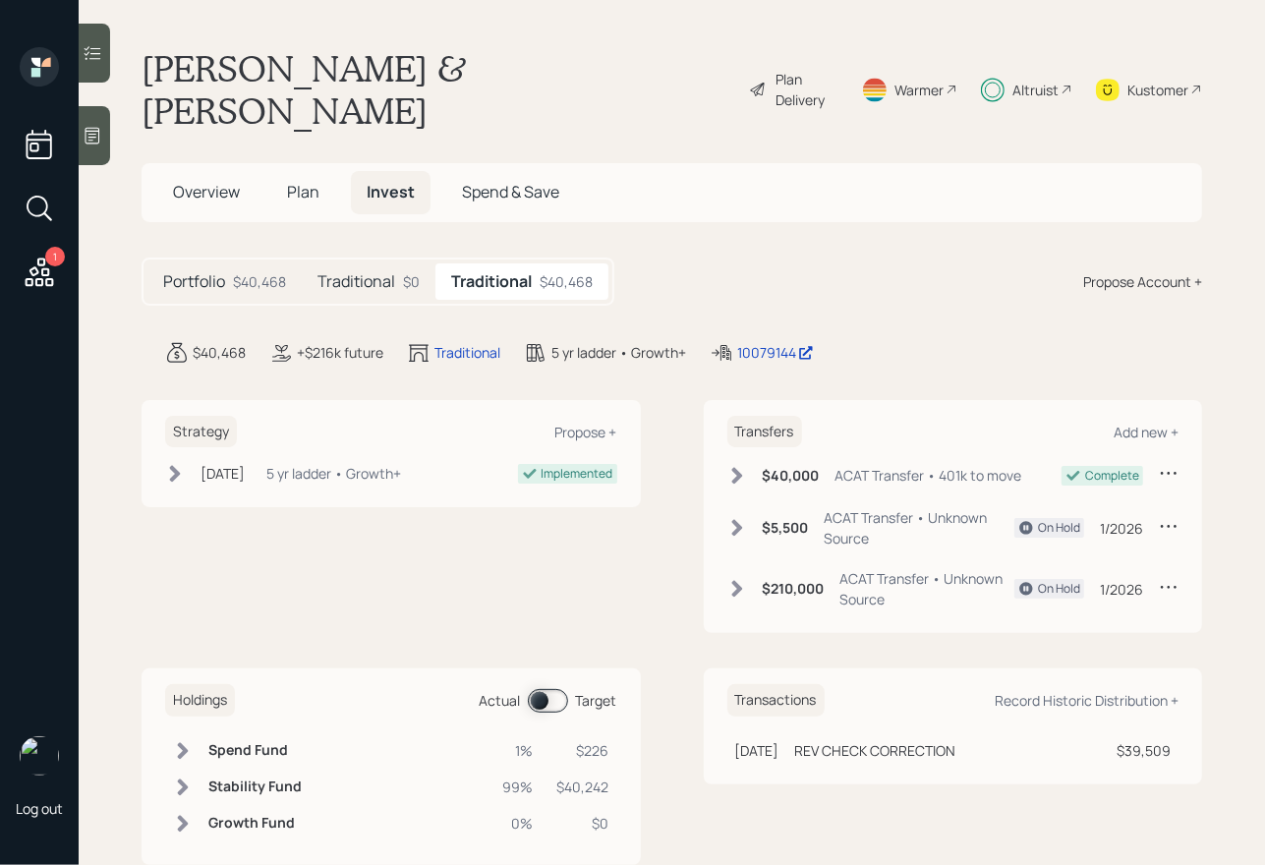
click at [483, 65] on h1 "[PERSON_NAME] & [PERSON_NAME]" at bounding box center [438, 89] width 592 height 85
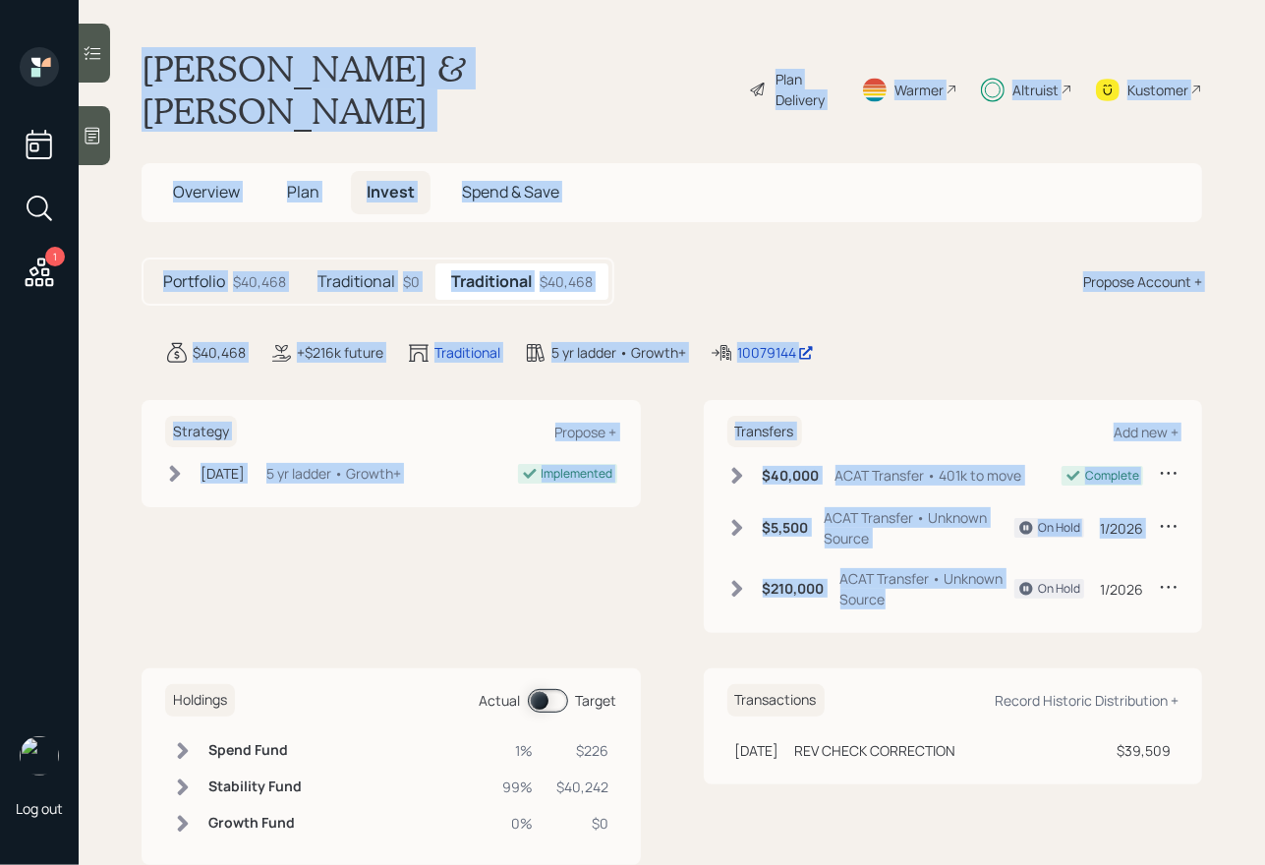
drag, startPoint x: 142, startPoint y: 59, endPoint x: 845, endPoint y: 606, distance: 890.5
click at [845, 606] on main "[PERSON_NAME] & [PERSON_NAME] Plan Delivery Warmer Altruist Kustomer Overview P…" at bounding box center [672, 432] width 1187 height 865
click at [845, 606] on div "Strategy Propose + [DATE] [DATE] 2:12 PM EDT 5 yr ladder • Growth+ Implemented …" at bounding box center [672, 633] width 1061 height 466
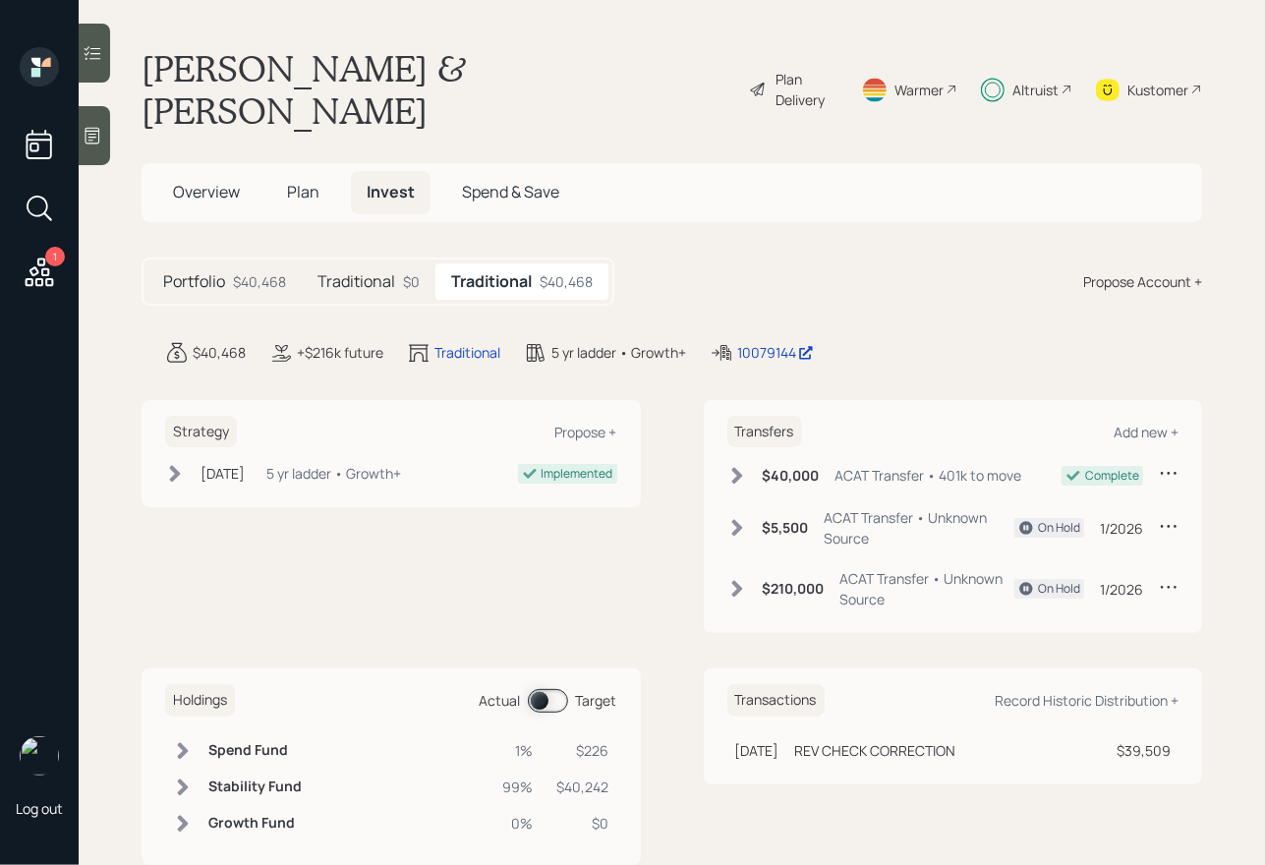
click at [189, 181] on span "Overview" at bounding box center [206, 192] width 67 height 22
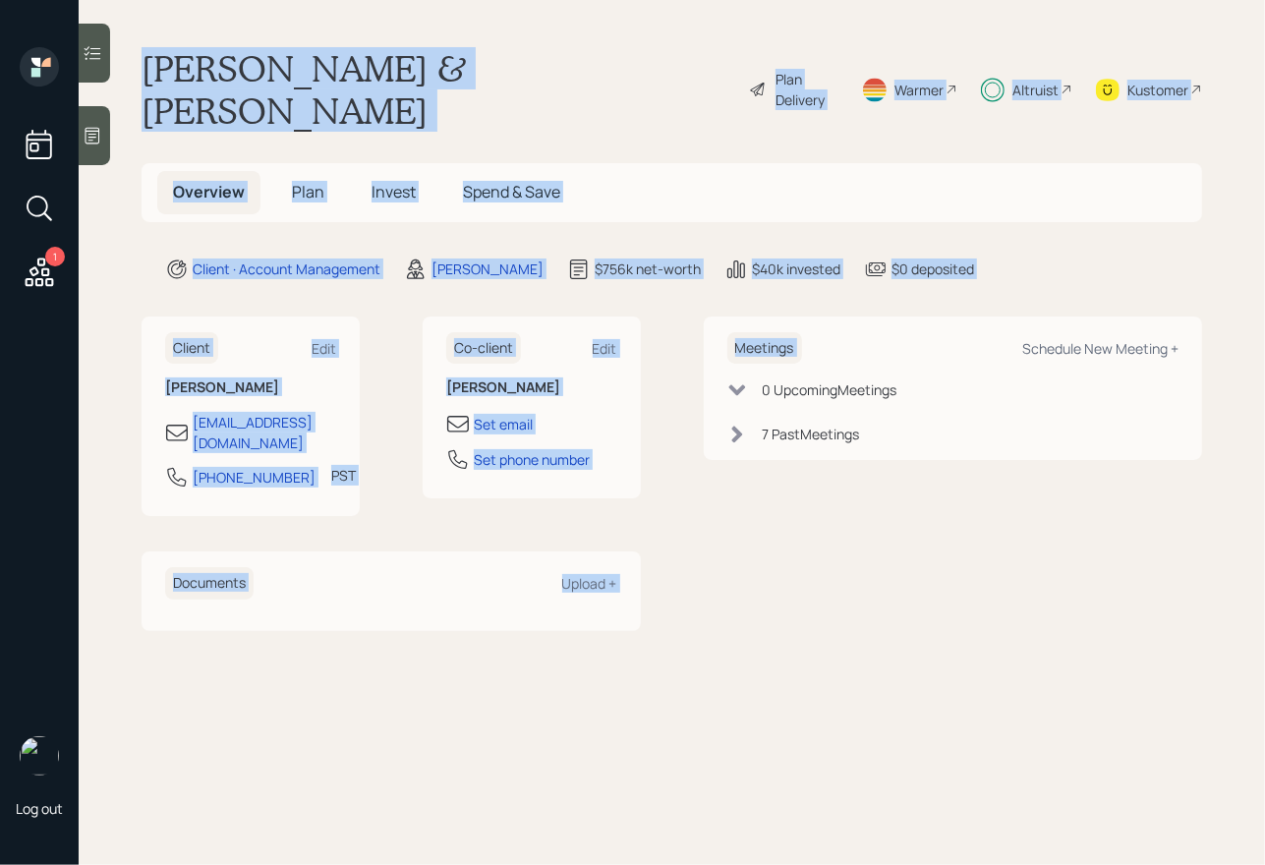
drag, startPoint x: 968, startPoint y: 247, endPoint x: 549, endPoint y: 29, distance: 473.2
click at [552, 29] on main "[PERSON_NAME] & [PERSON_NAME] Plan Delivery Warmer Altruist Kustomer Overview P…" at bounding box center [672, 432] width 1187 height 865
click at [549, 29] on main "[PERSON_NAME] & [PERSON_NAME] Plan Delivery Warmer Altruist Kustomer Overview P…" at bounding box center [672, 432] width 1187 height 865
